Goal: Browse casually: Explore the website without a specific task or goal

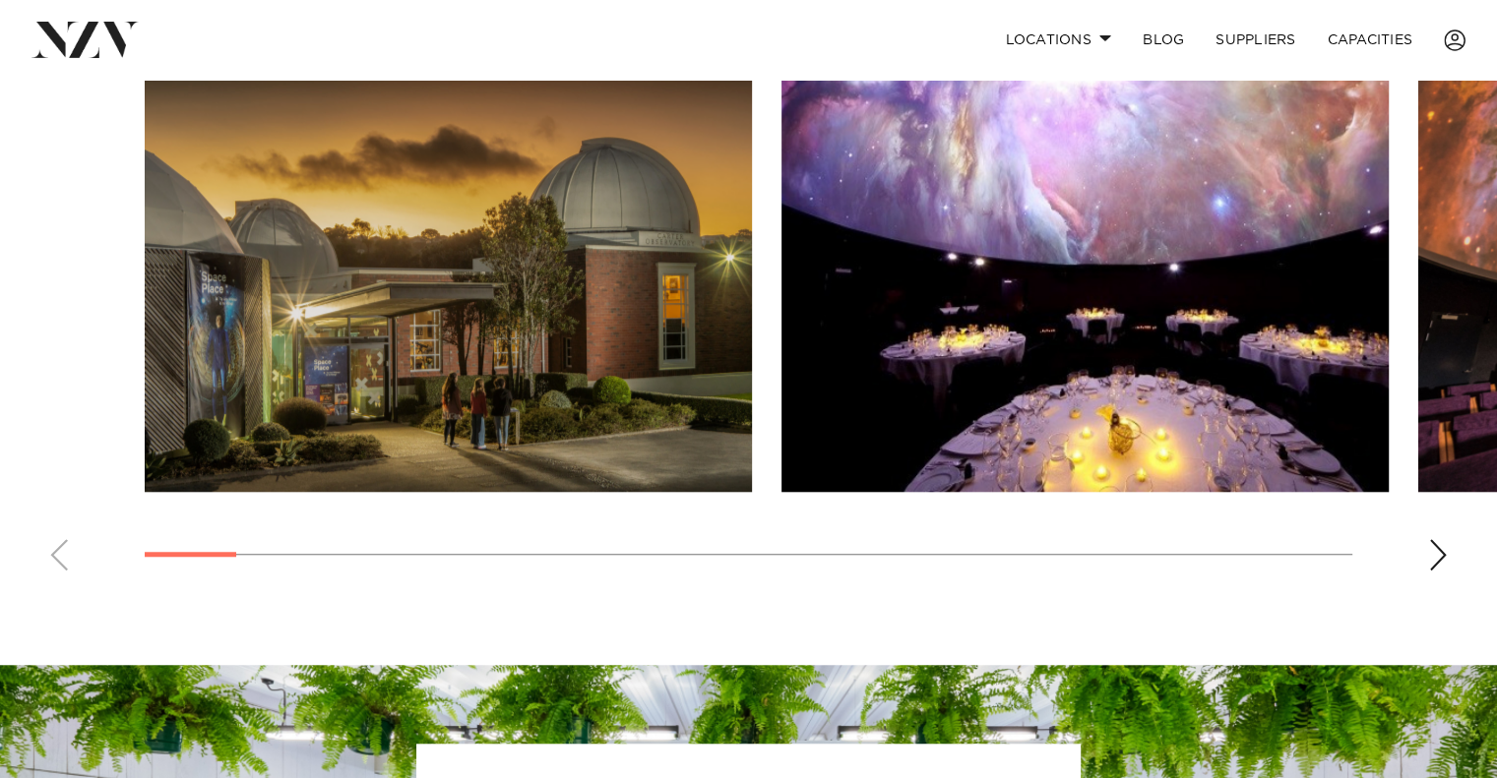
scroll to position [1313, 0]
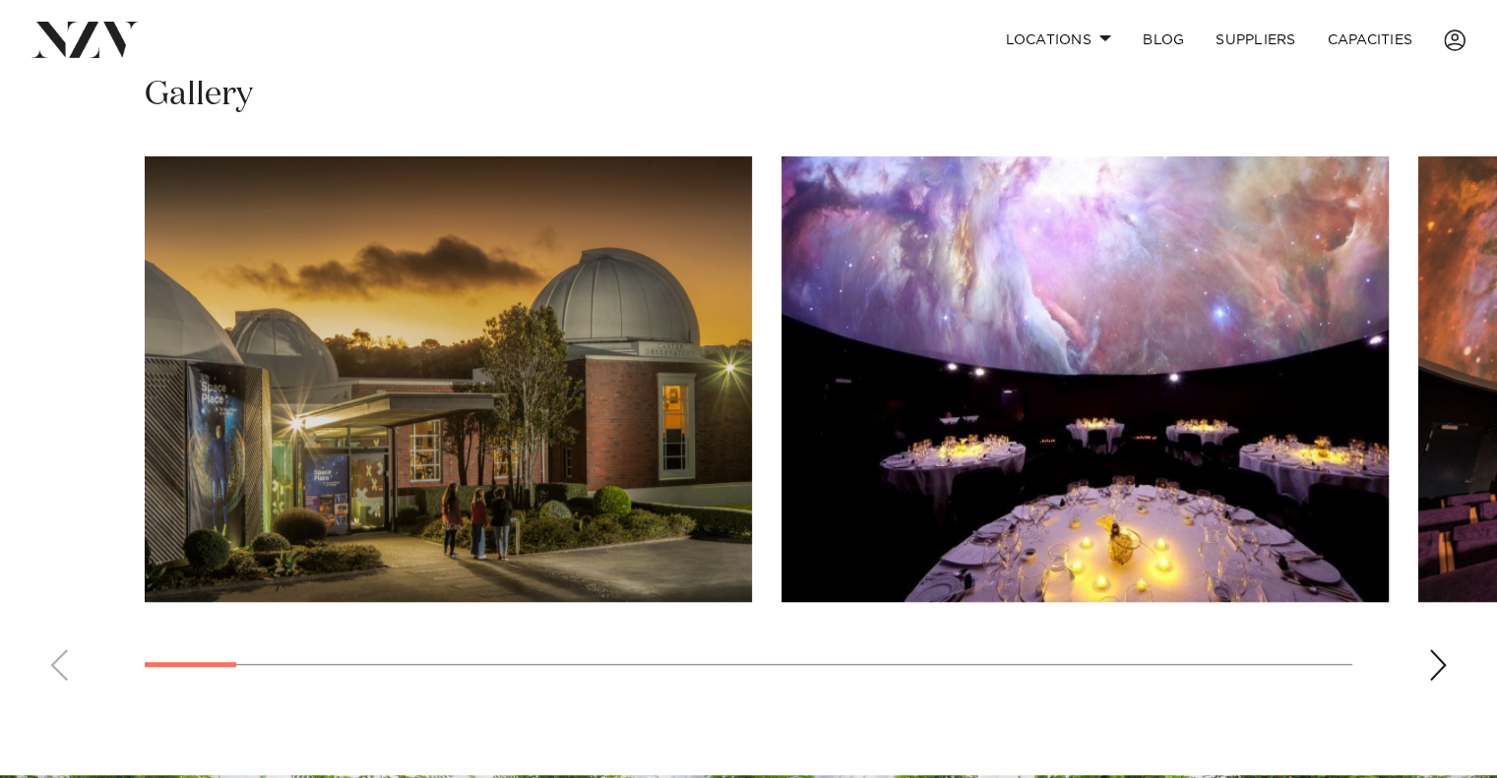
click at [1432, 656] on div "Next slide" at bounding box center [1438, 664] width 20 height 31
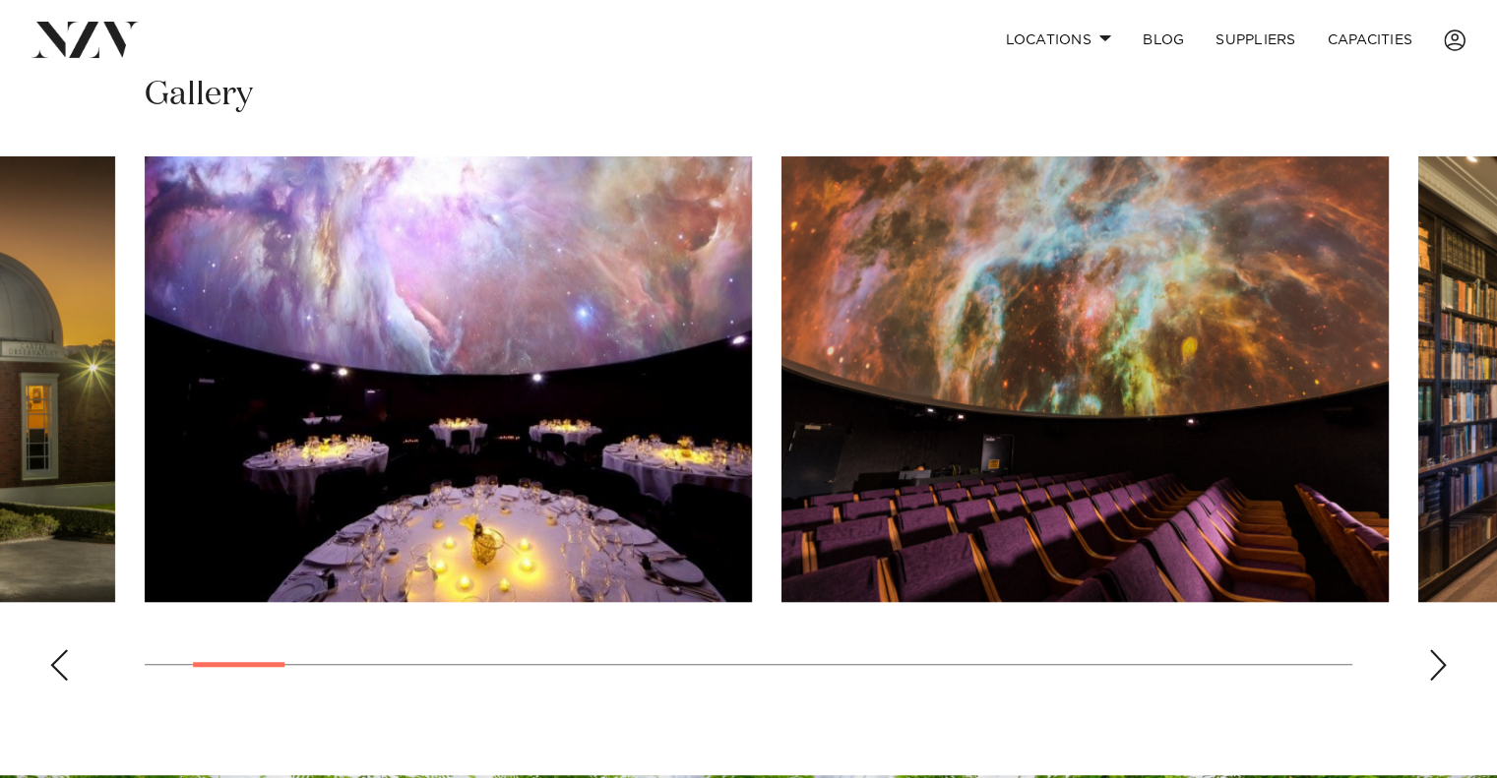
click at [1432, 656] on div "Next slide" at bounding box center [1438, 664] width 20 height 31
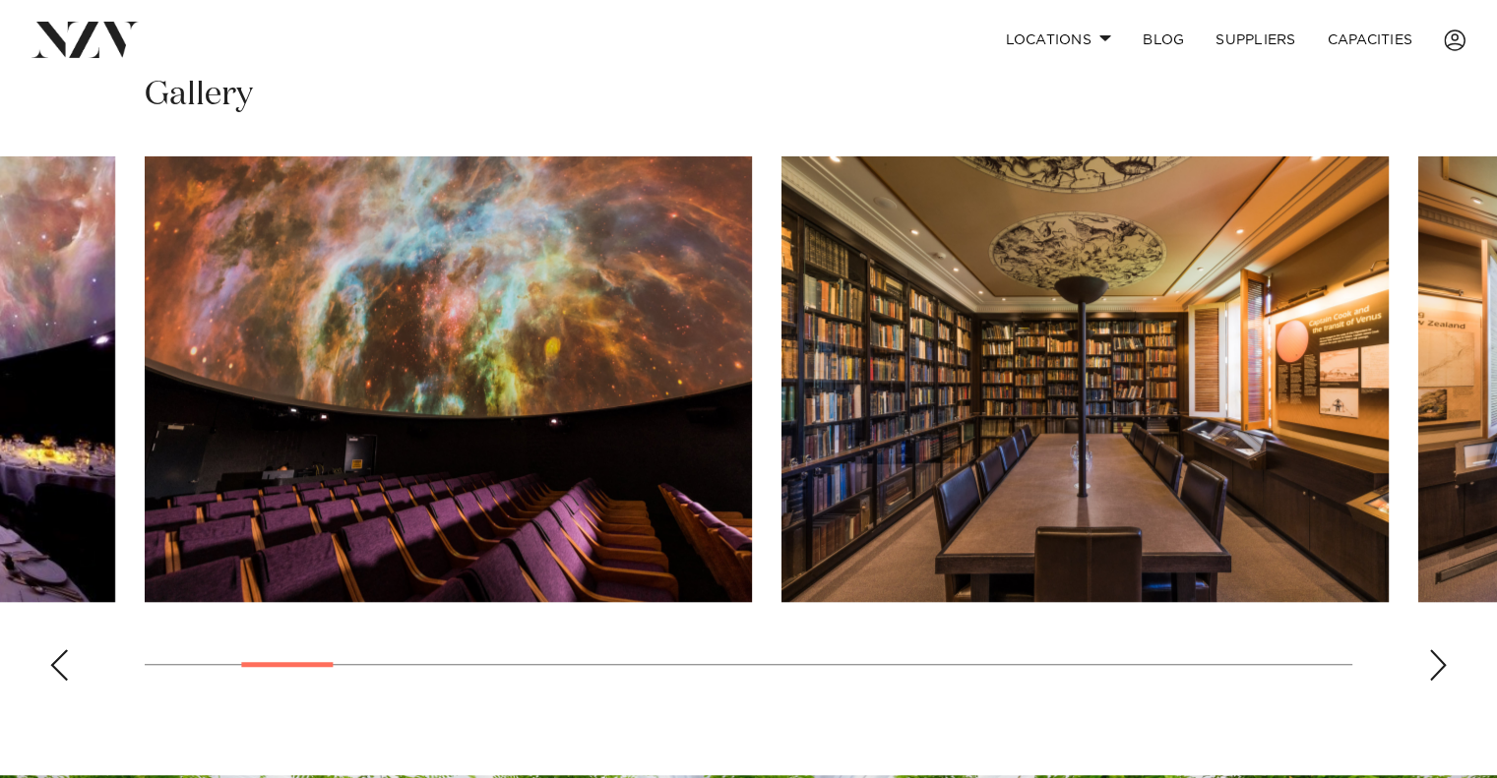
click at [1432, 656] on div "Next slide" at bounding box center [1438, 664] width 20 height 31
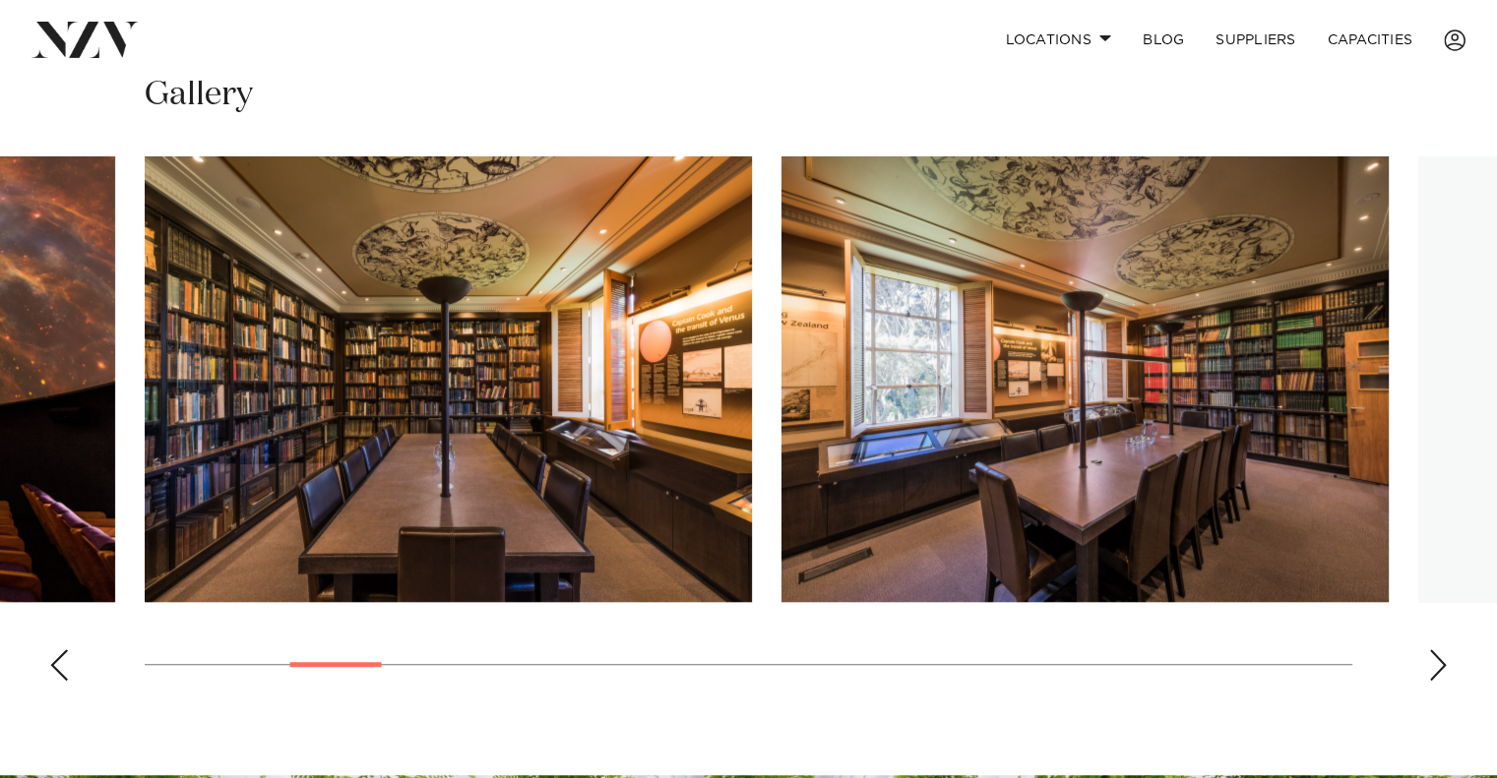
click at [1432, 656] on div "Next slide" at bounding box center [1438, 664] width 20 height 31
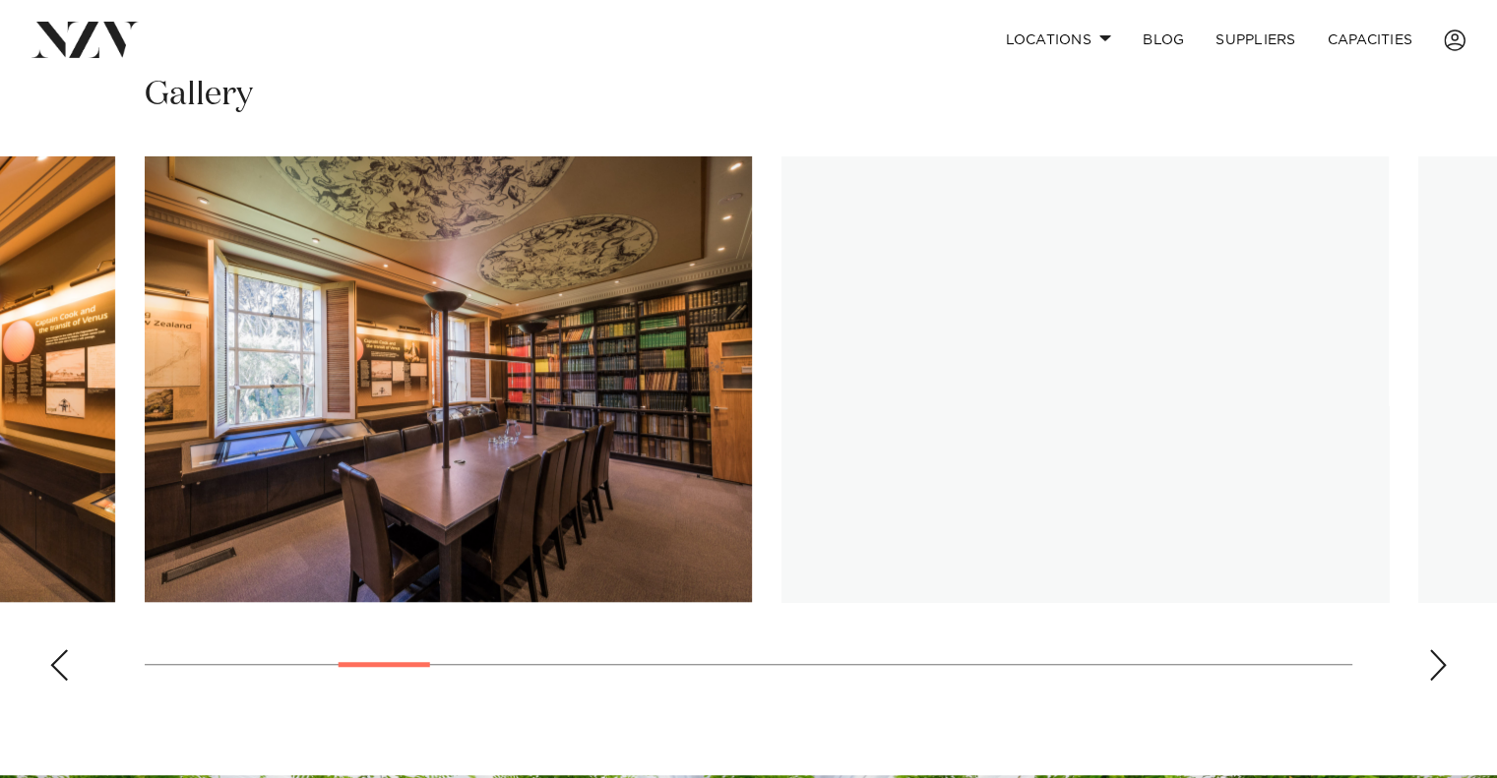
click at [1432, 656] on div "Next slide" at bounding box center [1438, 664] width 20 height 31
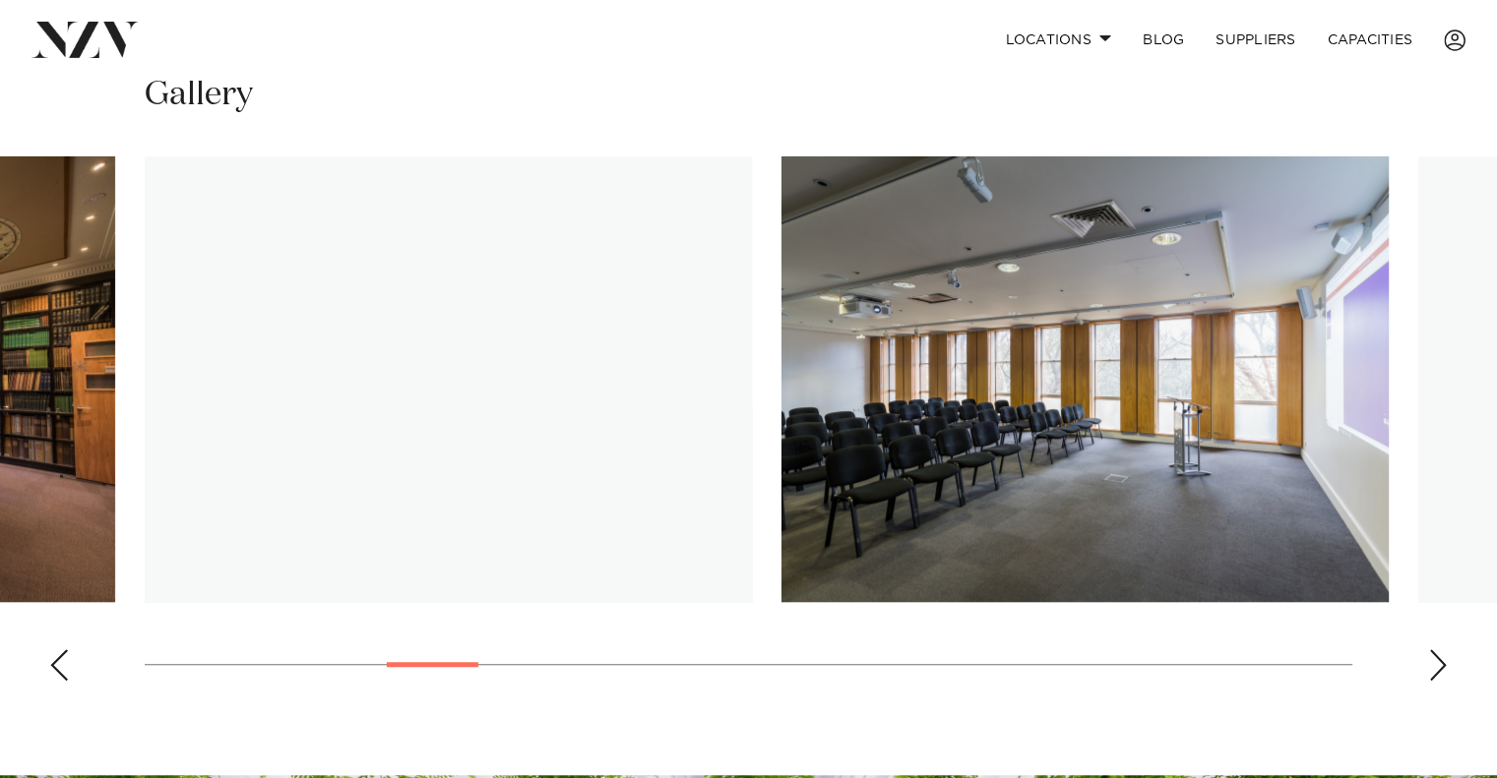
click at [1432, 656] on div "Next slide" at bounding box center [1438, 664] width 20 height 31
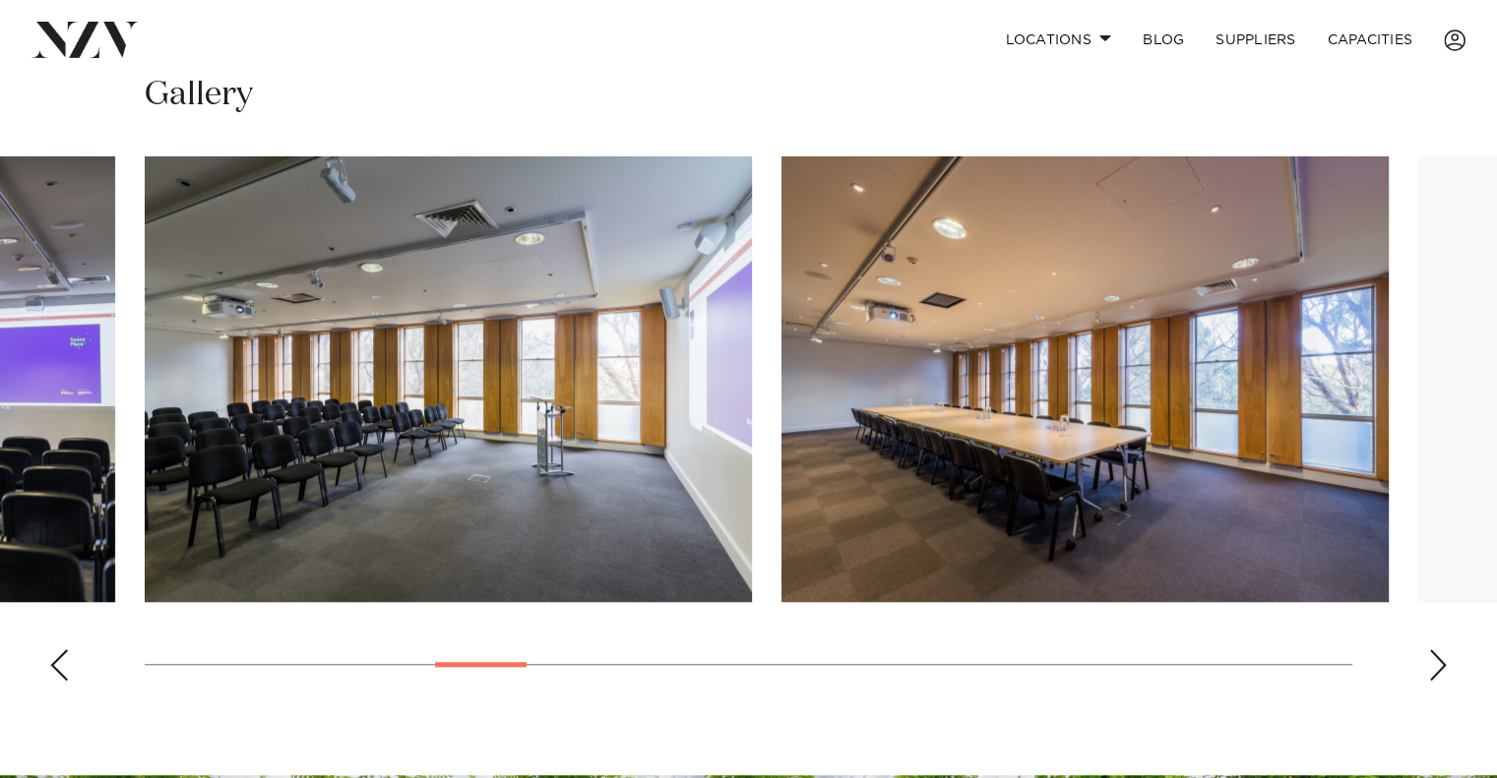
click at [1432, 656] on div "Next slide" at bounding box center [1438, 664] width 20 height 31
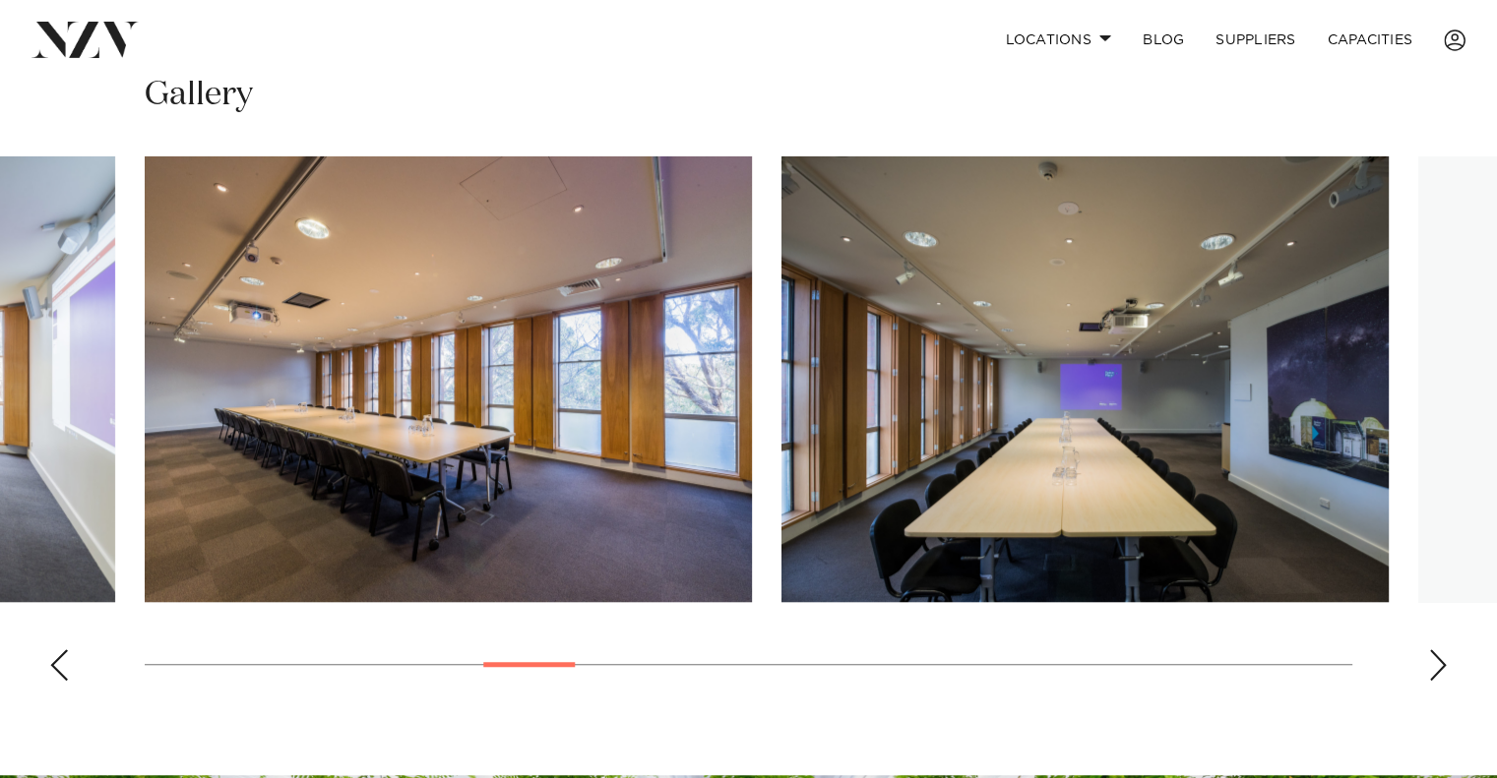
click at [1432, 656] on div "Next slide" at bounding box center [1438, 664] width 20 height 31
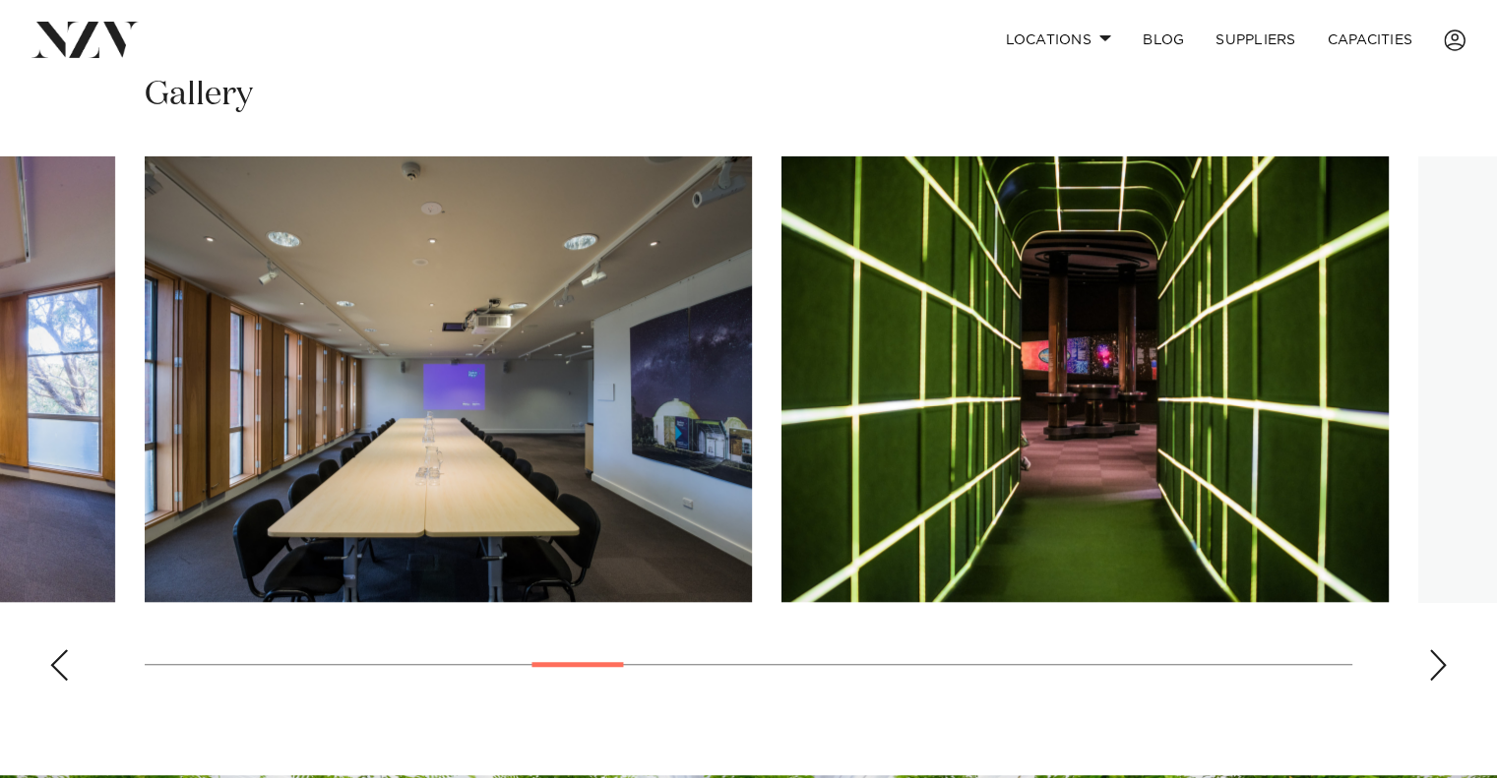
click at [1432, 656] on div "Next slide" at bounding box center [1438, 664] width 20 height 31
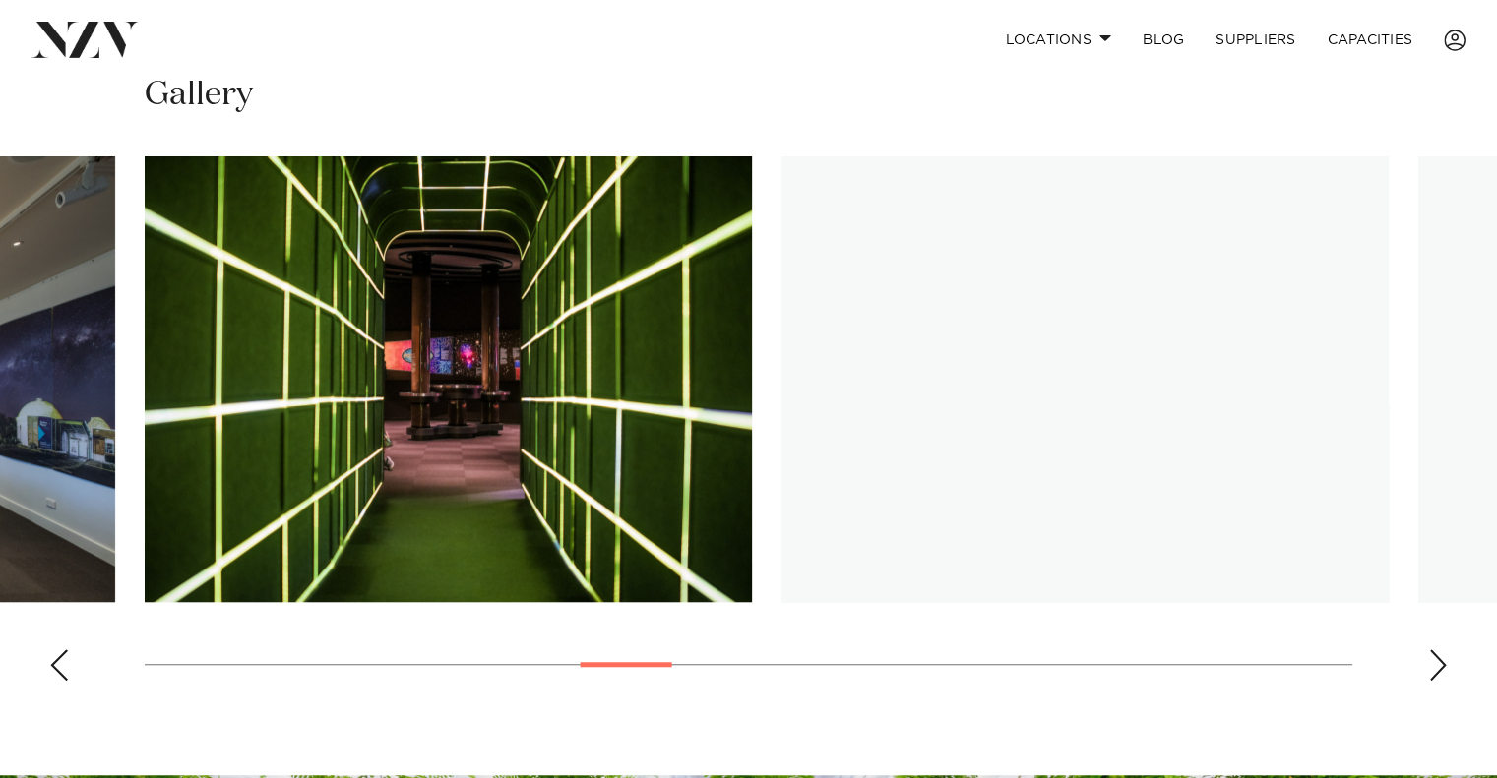
click at [1432, 656] on div "Next slide" at bounding box center [1438, 664] width 20 height 31
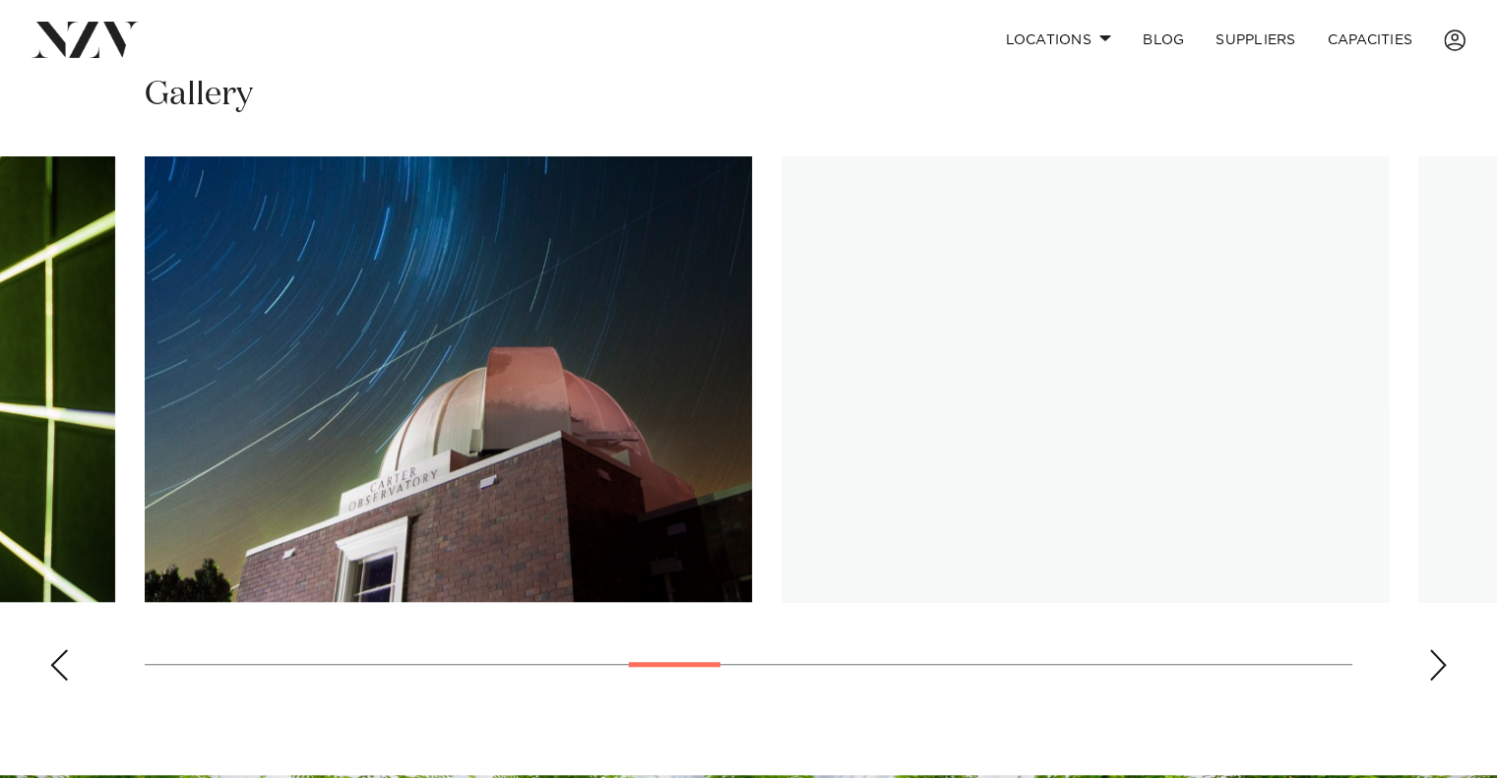
click at [1432, 656] on div "Next slide" at bounding box center [1438, 664] width 20 height 31
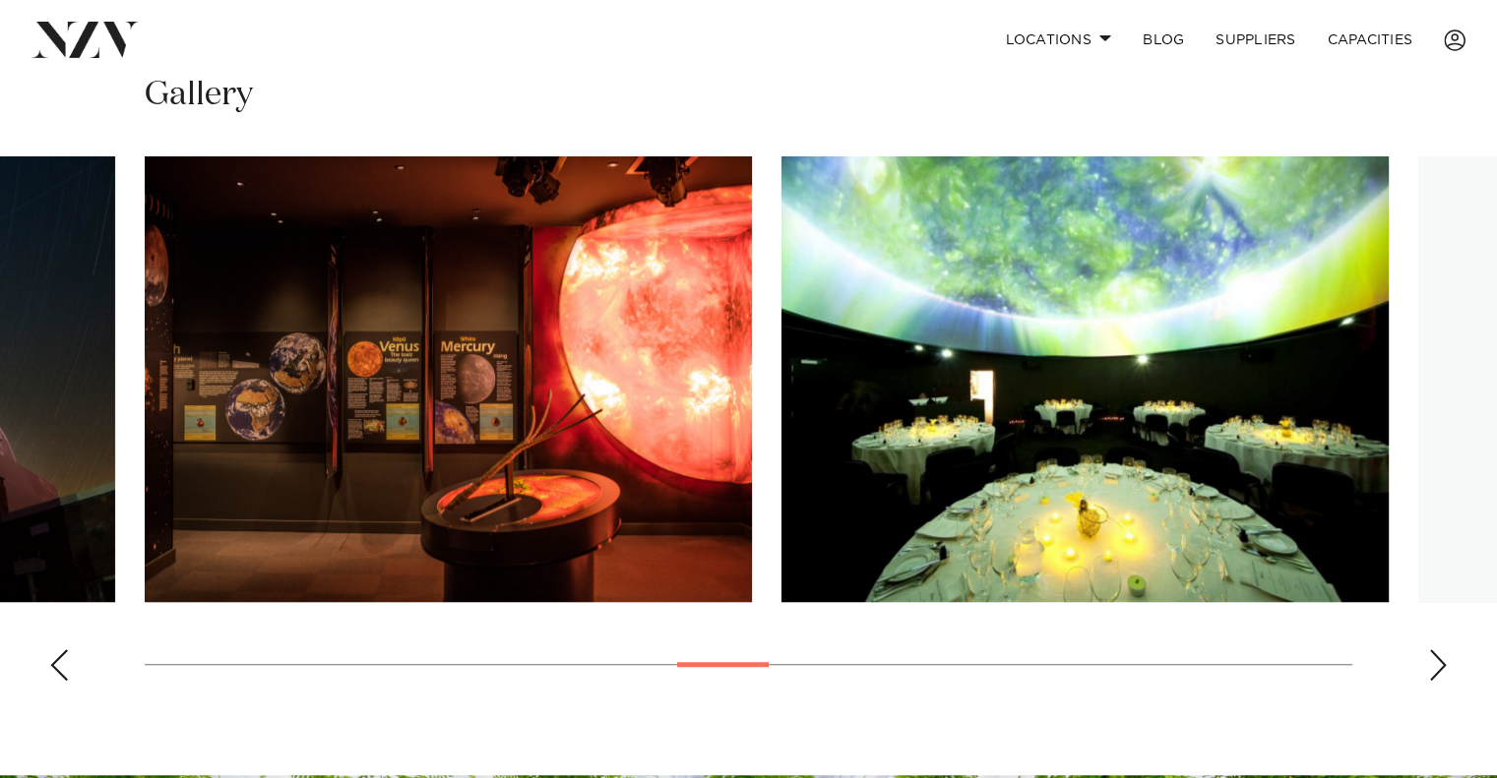
click at [1432, 656] on div "Next slide" at bounding box center [1438, 664] width 20 height 31
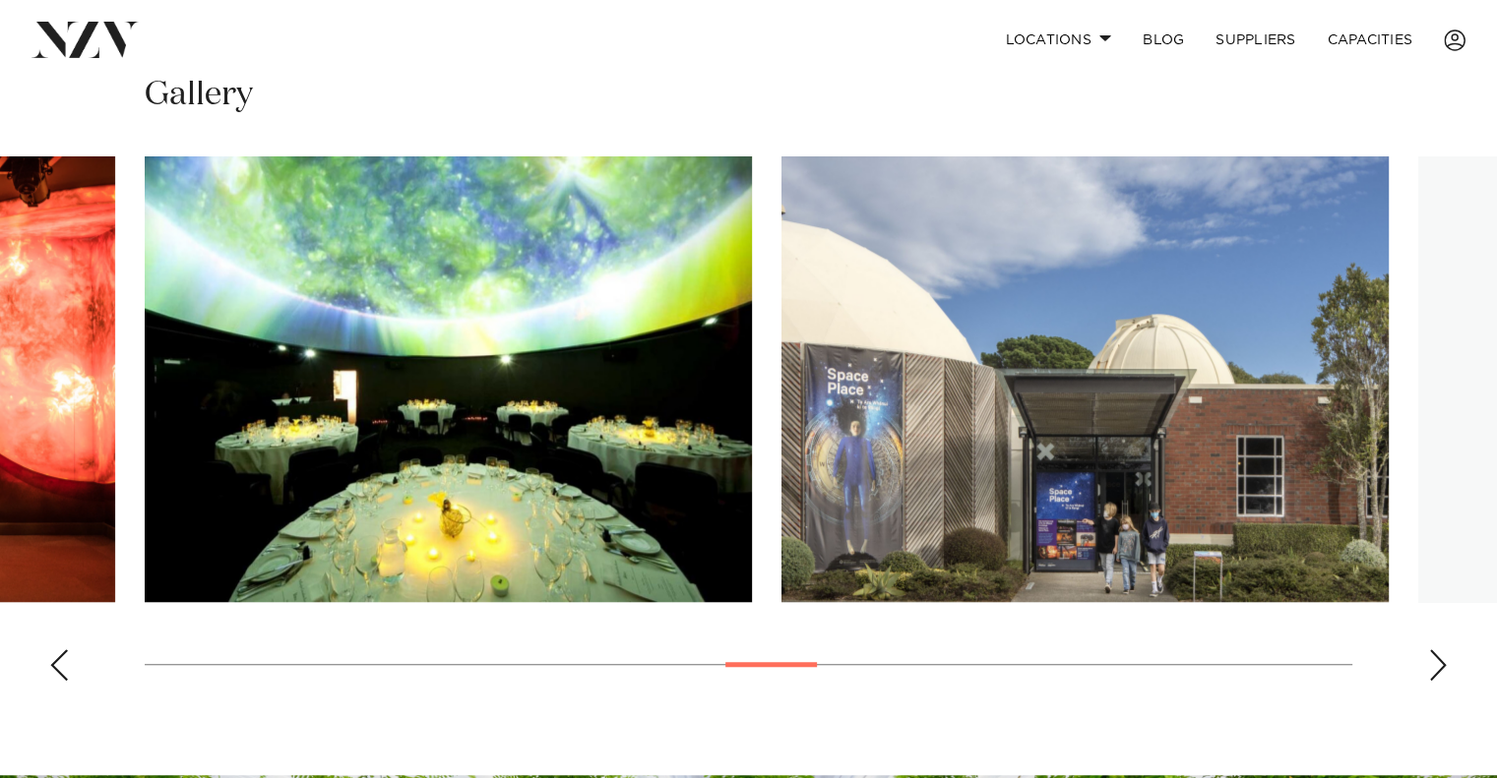
click at [1432, 656] on div "Next slide" at bounding box center [1438, 664] width 20 height 31
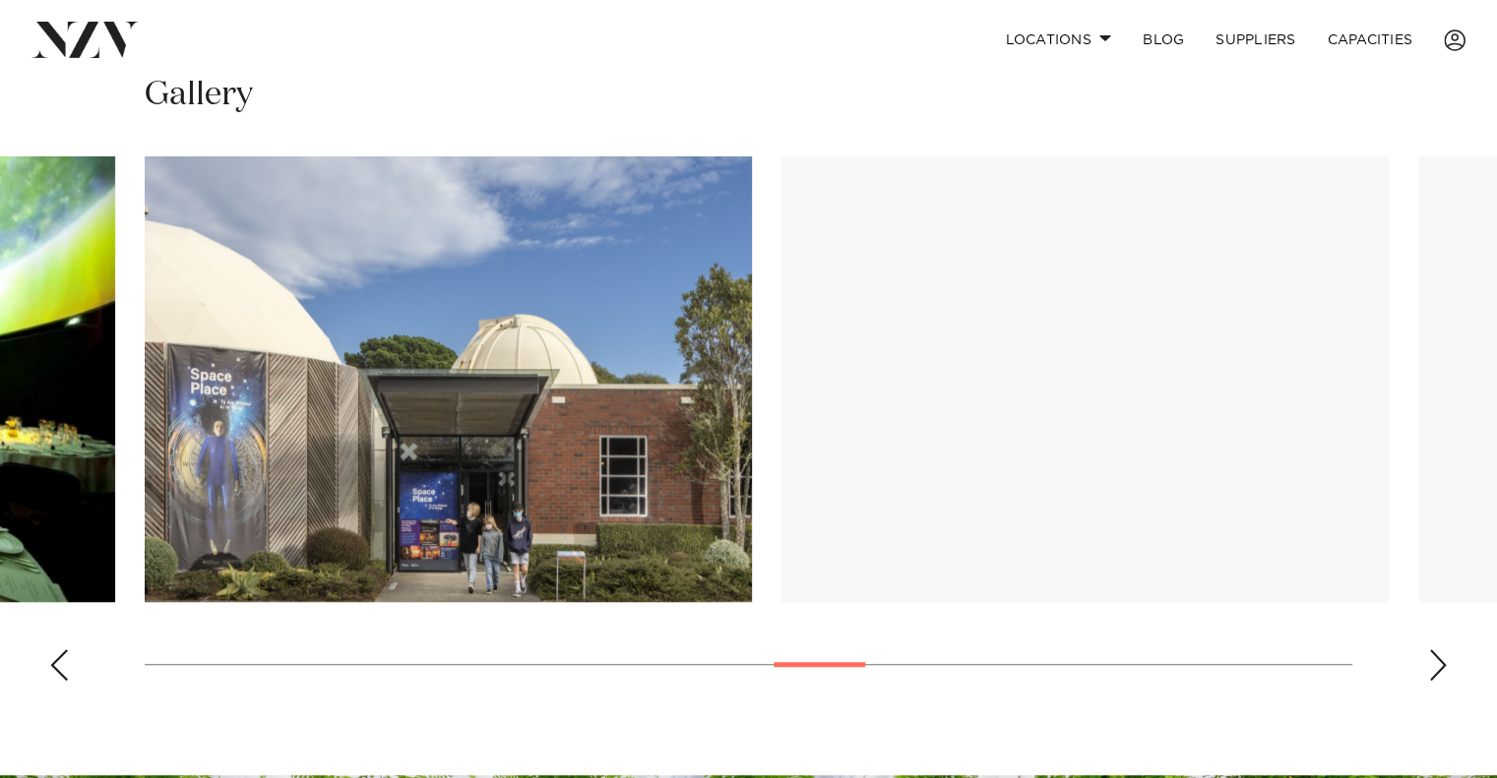
click at [1432, 656] on div "Next slide" at bounding box center [1438, 664] width 20 height 31
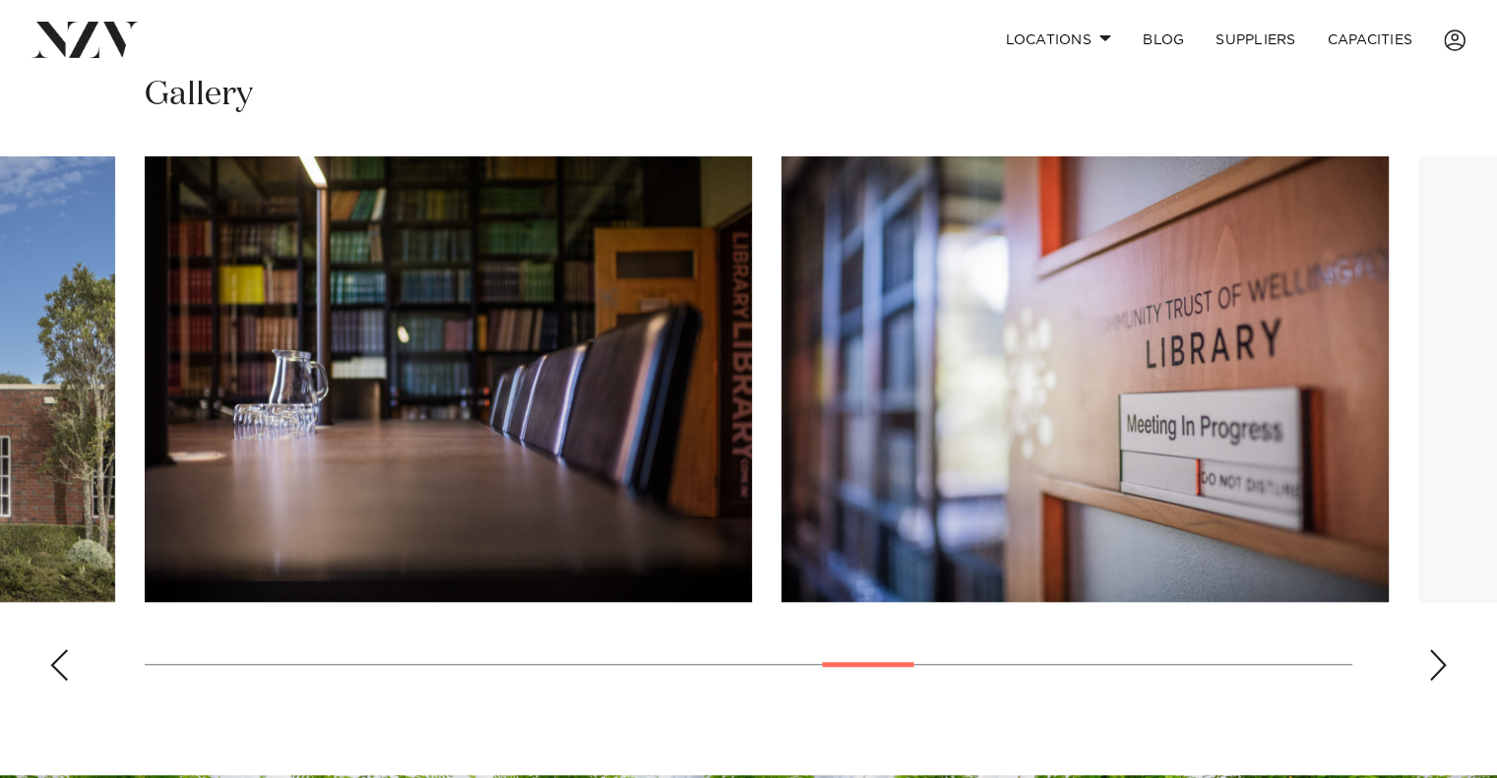
click at [1432, 656] on div "Next slide" at bounding box center [1438, 664] width 20 height 31
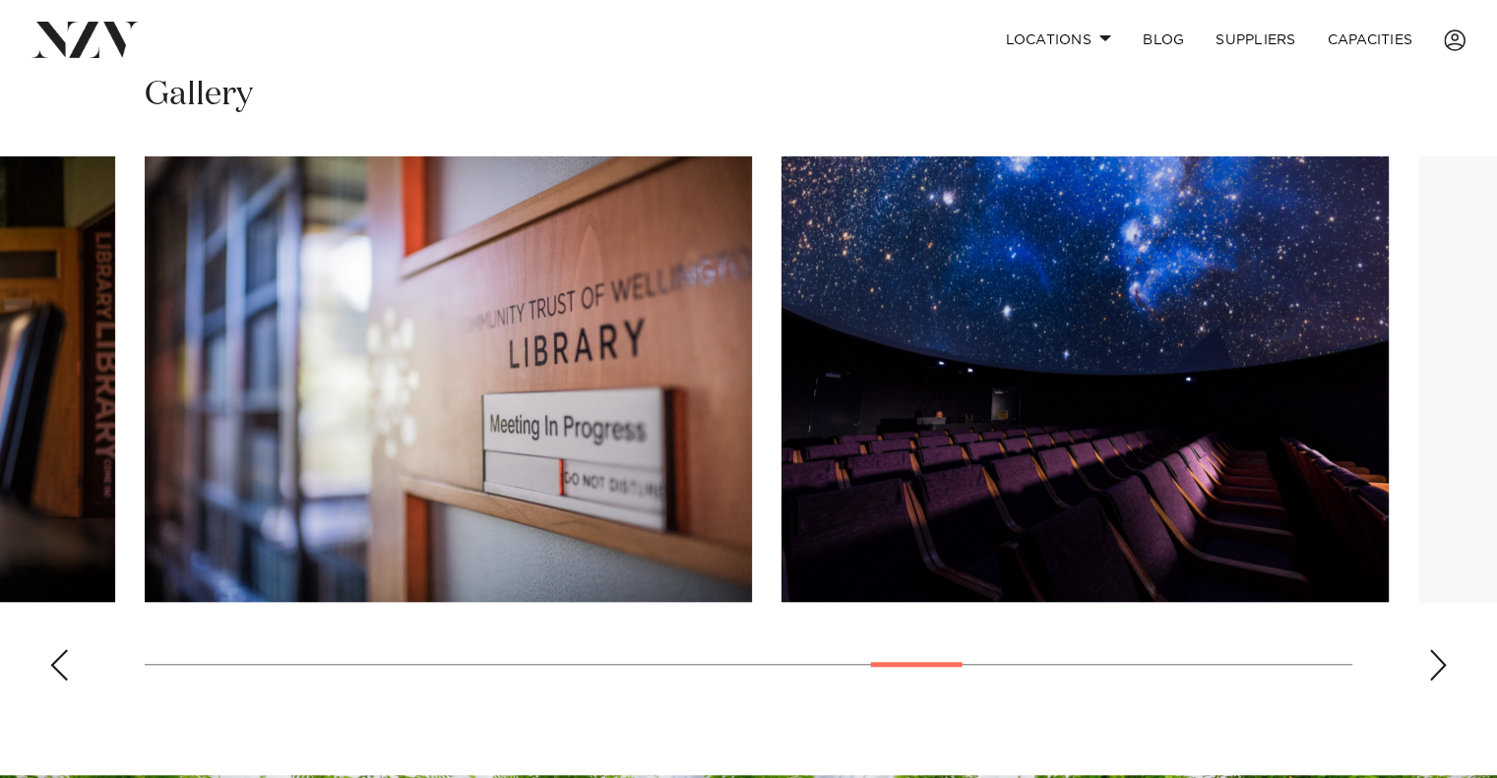
click at [1432, 656] on div "Next slide" at bounding box center [1438, 664] width 20 height 31
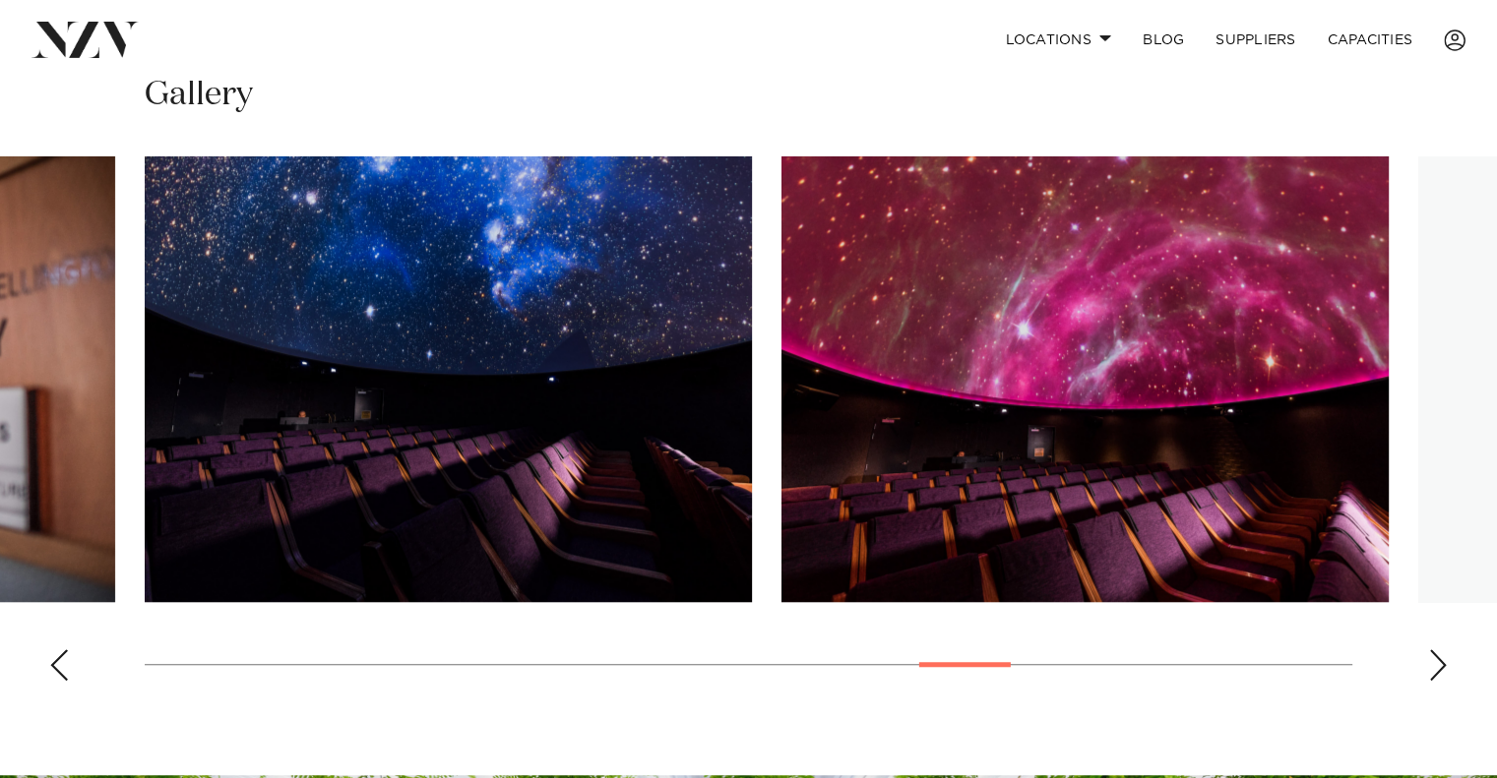
click at [1432, 656] on div "Next slide" at bounding box center [1438, 664] width 20 height 31
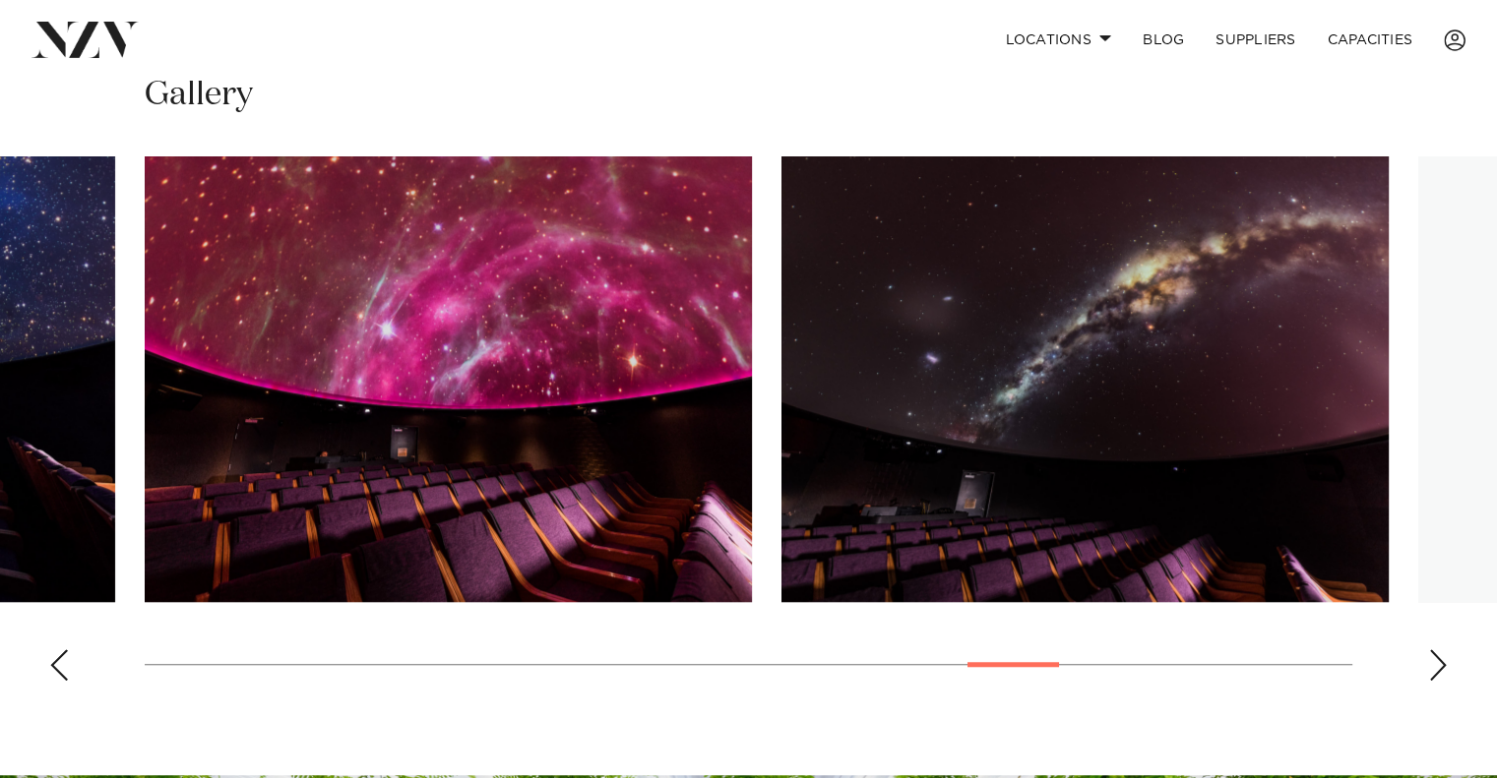
click at [1432, 656] on div "Next slide" at bounding box center [1438, 664] width 20 height 31
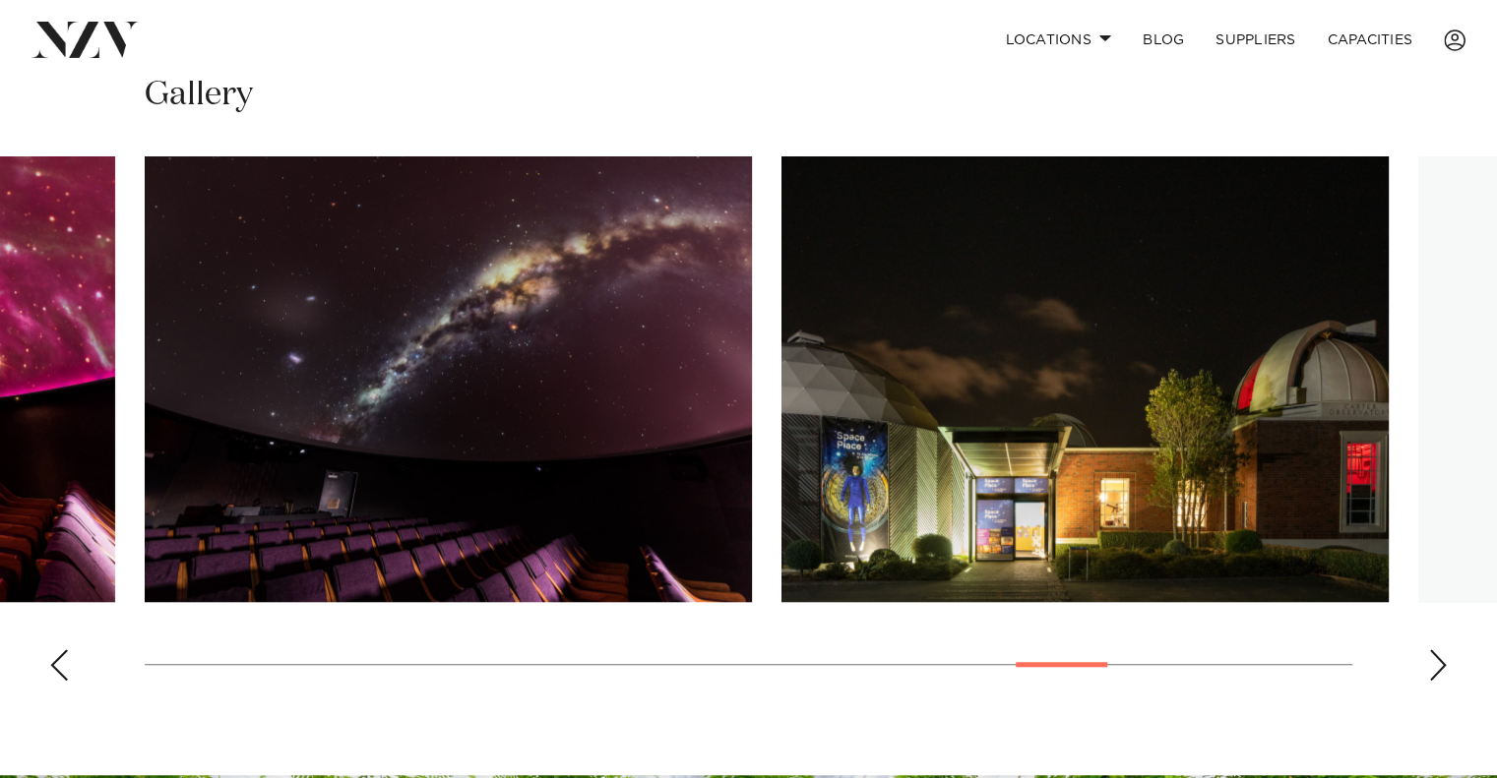
click at [1432, 656] on div "Next slide" at bounding box center [1438, 664] width 20 height 31
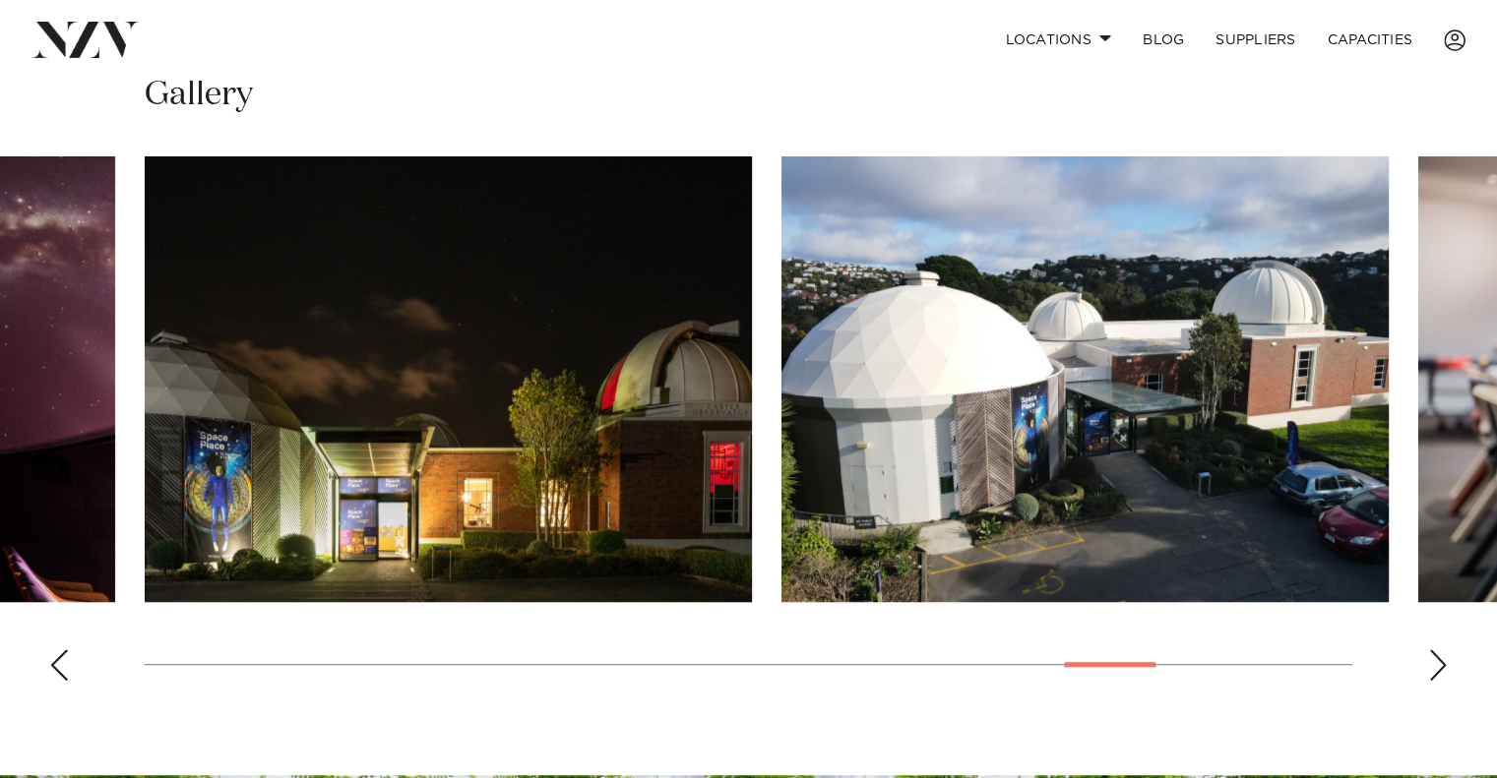
click at [1432, 656] on div "Next slide" at bounding box center [1438, 664] width 20 height 31
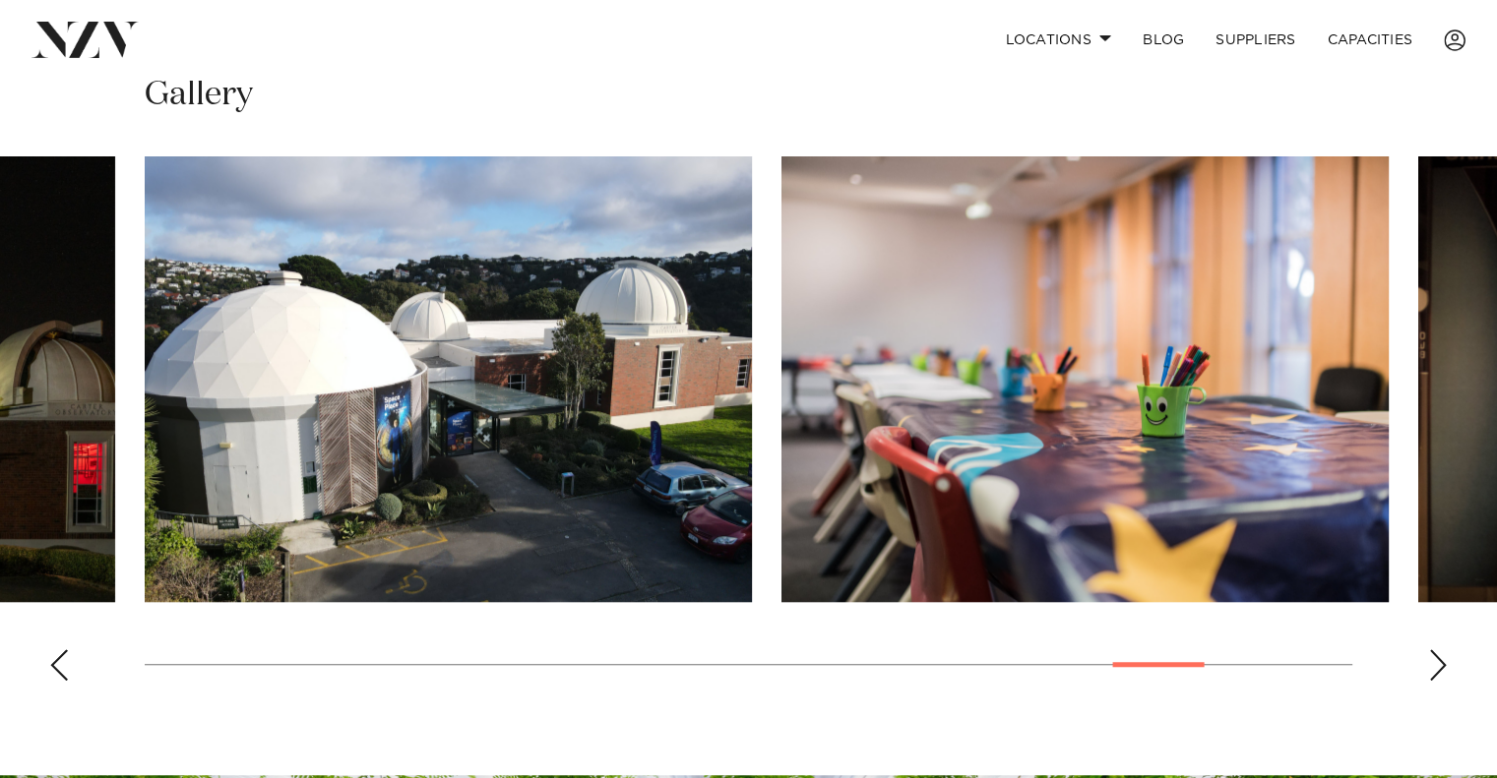
click at [1432, 656] on div "Next slide" at bounding box center [1438, 664] width 20 height 31
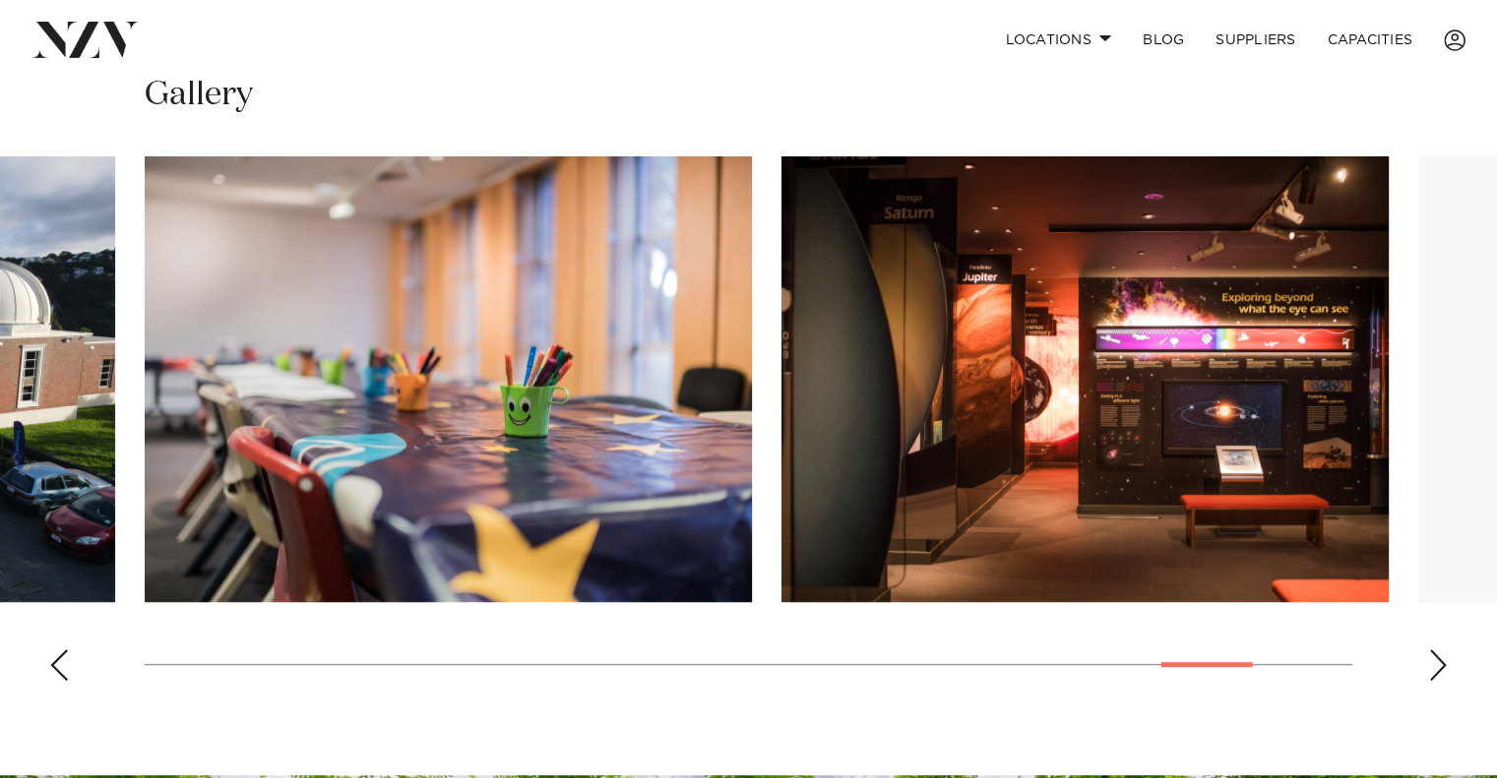
click at [1432, 656] on div "Next slide" at bounding box center [1438, 664] width 20 height 31
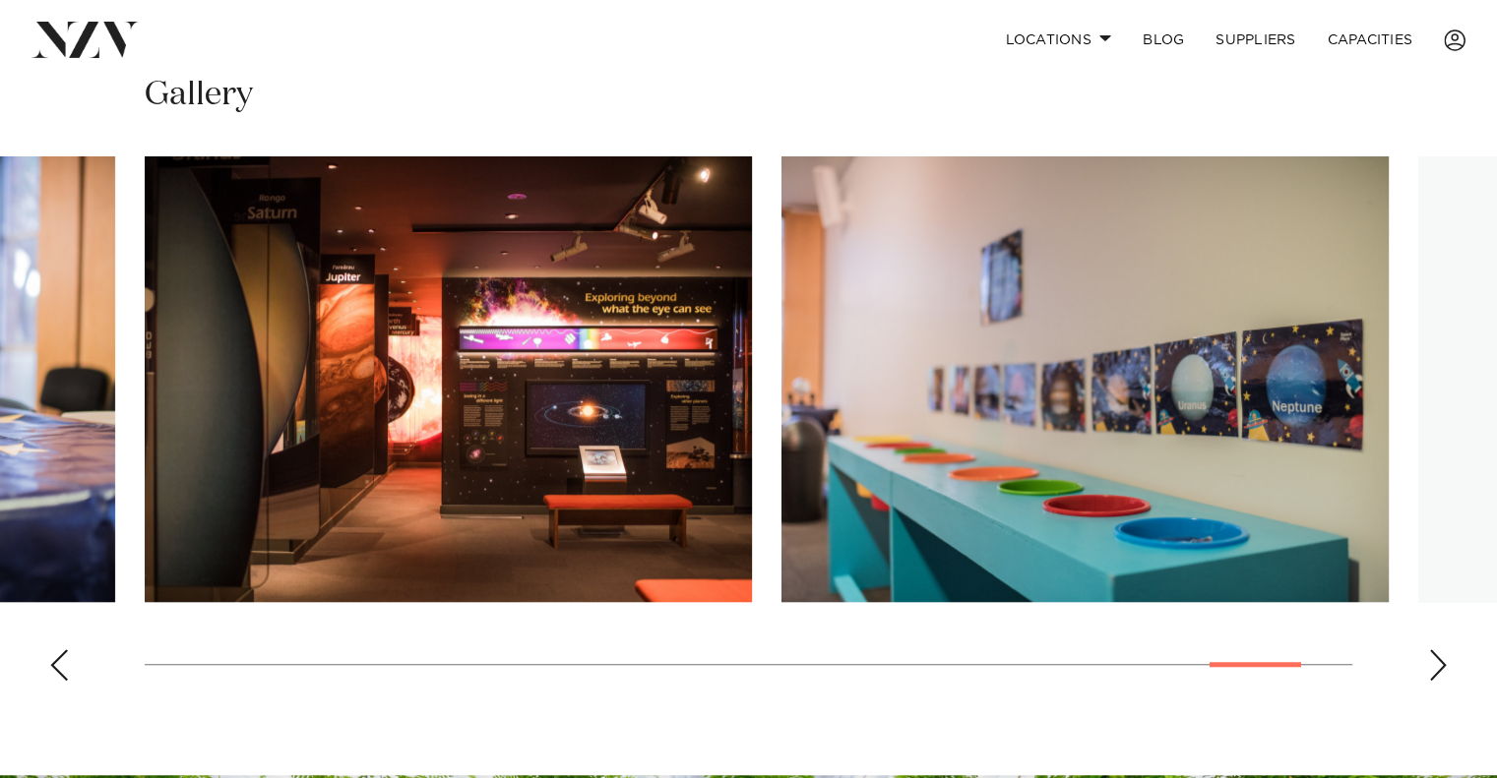
click at [1432, 656] on div "Next slide" at bounding box center [1438, 664] width 20 height 31
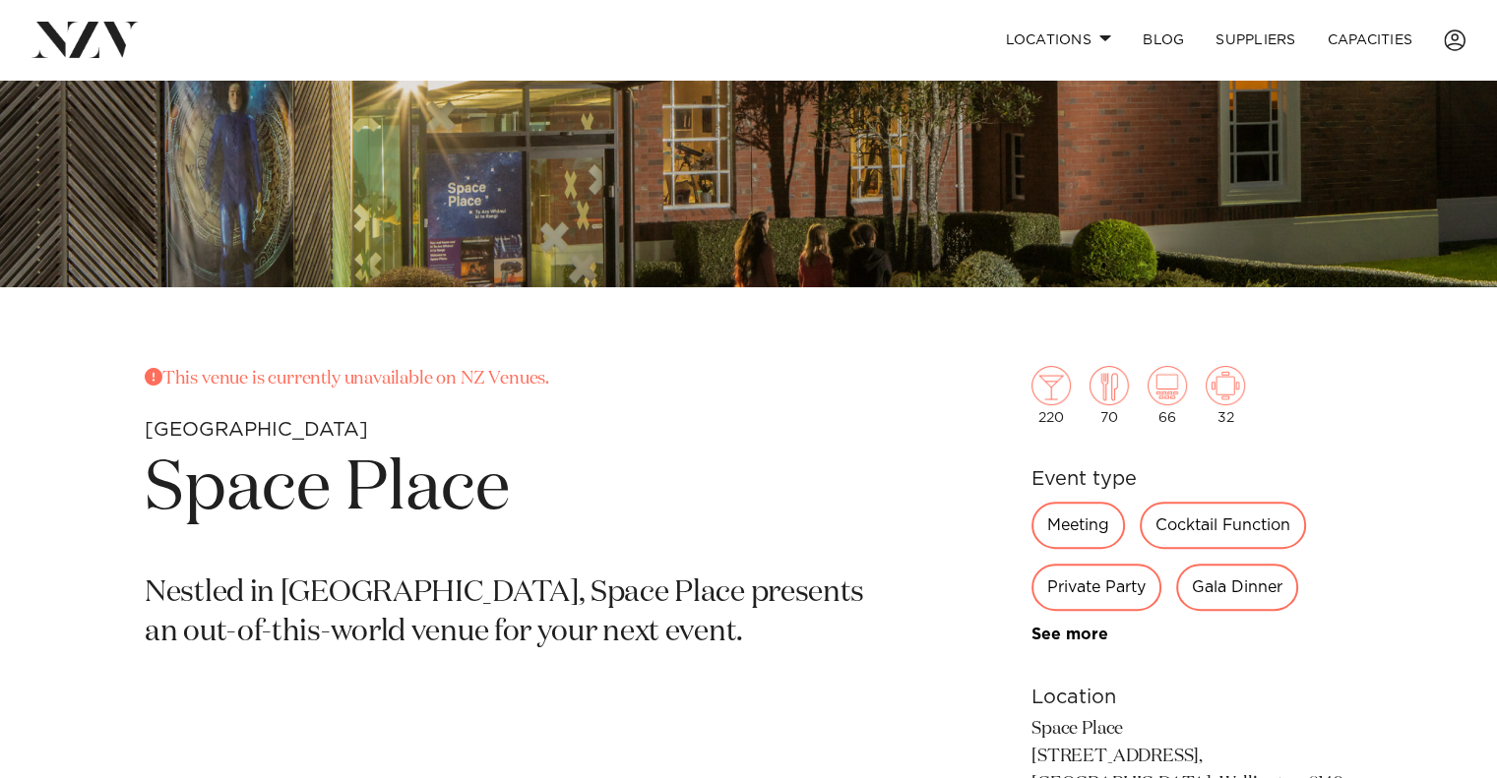
scroll to position [512, 0]
